Goal: Navigation & Orientation: Find specific page/section

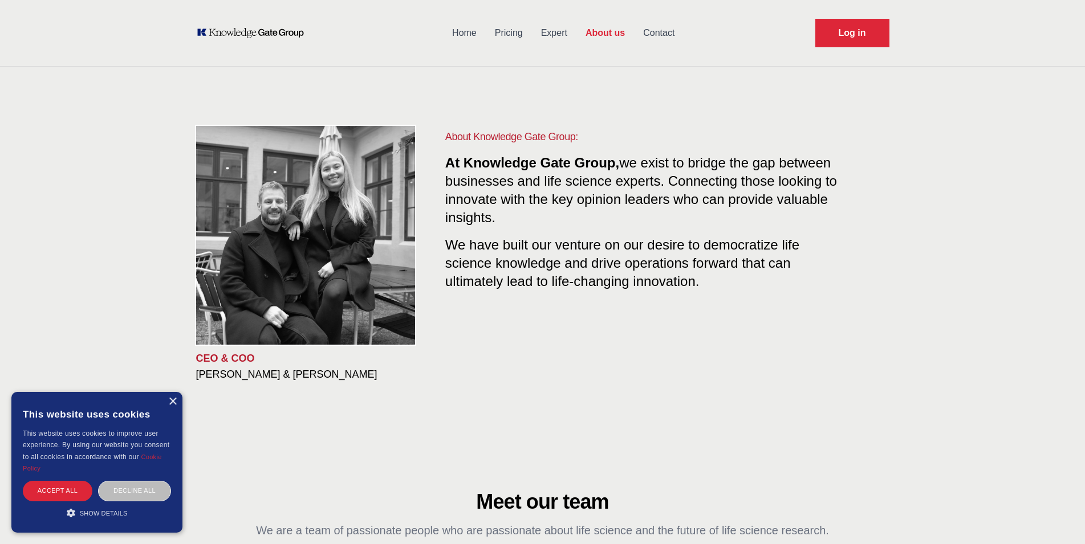
click at [506, 30] on link "Pricing" at bounding box center [509, 33] width 46 height 30
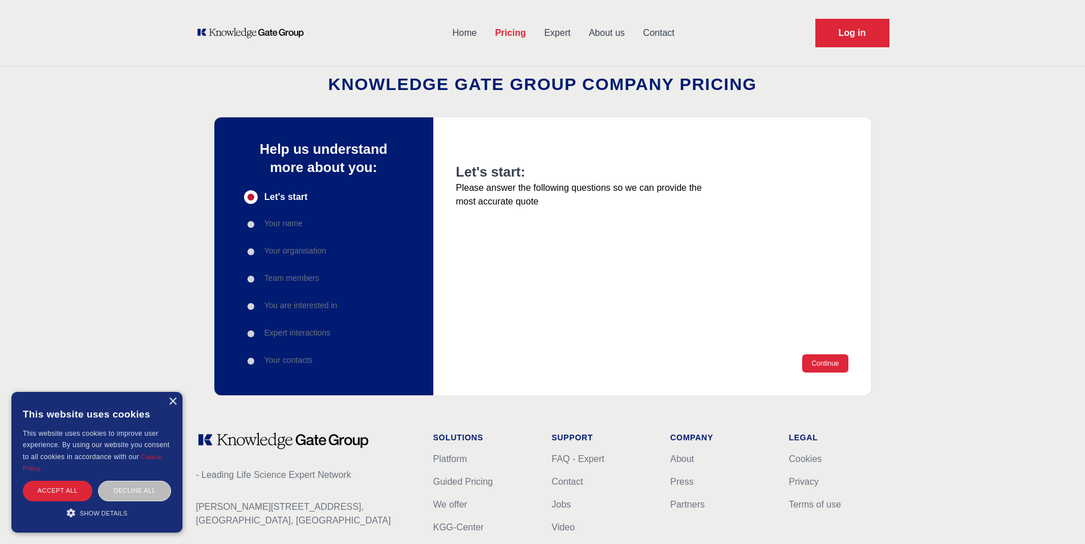
click at [466, 33] on link "Home" at bounding box center [465, 33] width 43 height 30
